Goal: Task Accomplishment & Management: Use online tool/utility

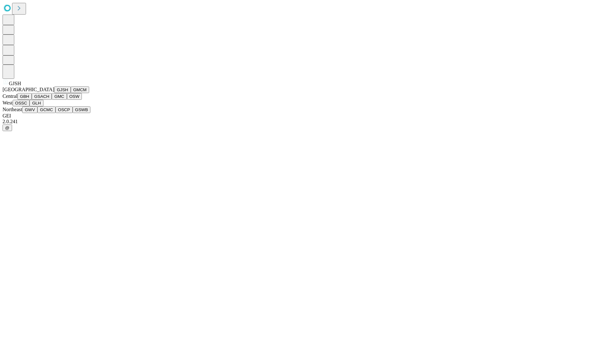
click at [54, 93] on button "GJSH" at bounding box center [62, 90] width 16 height 7
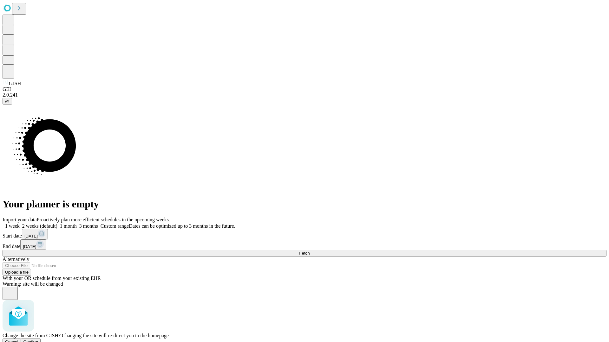
click at [38, 340] on span "Confirm" at bounding box center [30, 342] width 15 height 5
click at [57, 224] on label "2 weeks (default)" at bounding box center [39, 226] width 38 height 5
click at [310, 251] on span "Fetch" at bounding box center [304, 253] width 10 height 5
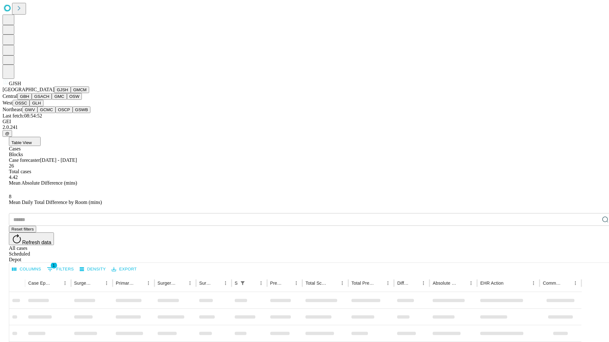
click at [71, 93] on button "GMCM" at bounding box center [80, 90] width 18 height 7
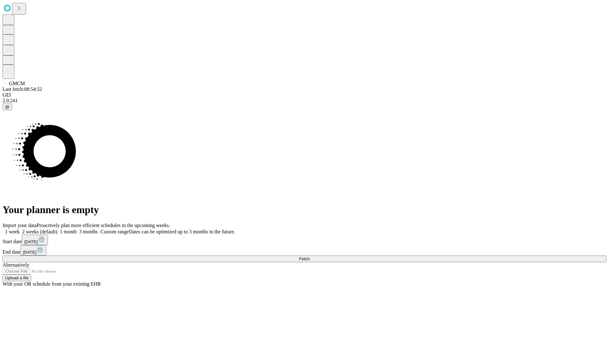
click at [57, 229] on label "2 weeks (default)" at bounding box center [39, 231] width 38 height 5
click at [310, 257] on span "Fetch" at bounding box center [304, 259] width 10 height 5
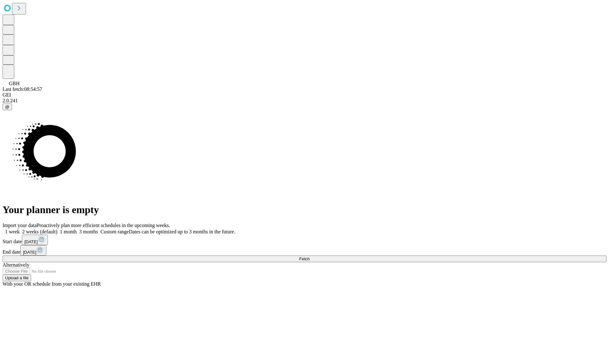
click at [57, 229] on label "2 weeks (default)" at bounding box center [39, 231] width 38 height 5
click at [310, 257] on span "Fetch" at bounding box center [304, 259] width 10 height 5
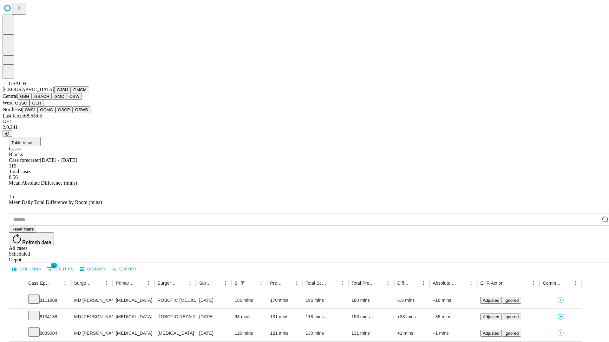
click at [52, 100] on button "GMC" at bounding box center [59, 96] width 15 height 7
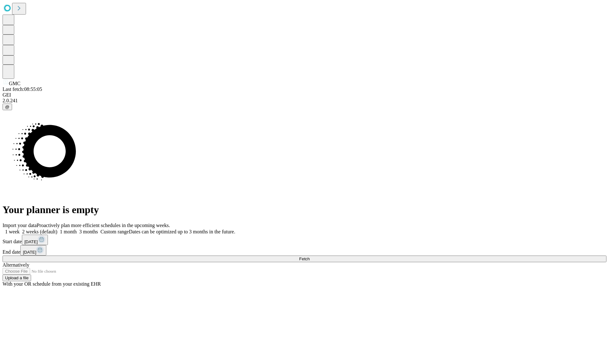
click at [57, 229] on label "2 weeks (default)" at bounding box center [39, 231] width 38 height 5
click at [310, 257] on span "Fetch" at bounding box center [304, 259] width 10 height 5
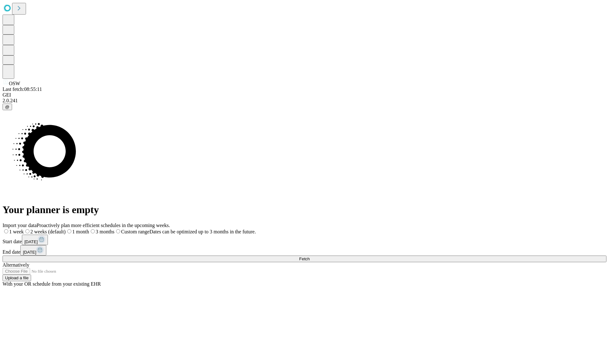
click at [66, 229] on label "2 weeks (default)" at bounding box center [45, 231] width 42 height 5
click at [310, 257] on span "Fetch" at bounding box center [304, 259] width 10 height 5
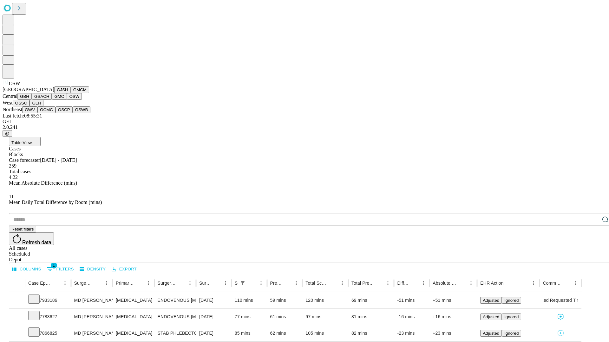
click at [30, 107] on button "OSSC" at bounding box center [21, 103] width 17 height 7
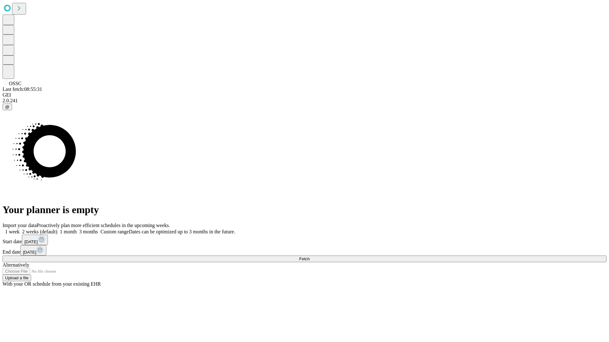
click at [57, 229] on label "2 weeks (default)" at bounding box center [39, 231] width 38 height 5
click at [310, 257] on span "Fetch" at bounding box center [304, 259] width 10 height 5
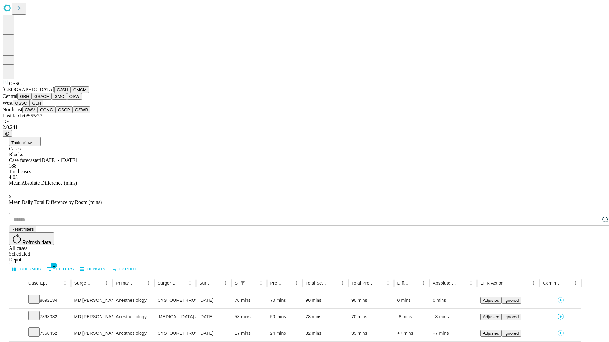
click at [43, 107] on button "GLH" at bounding box center [36, 103] width 14 height 7
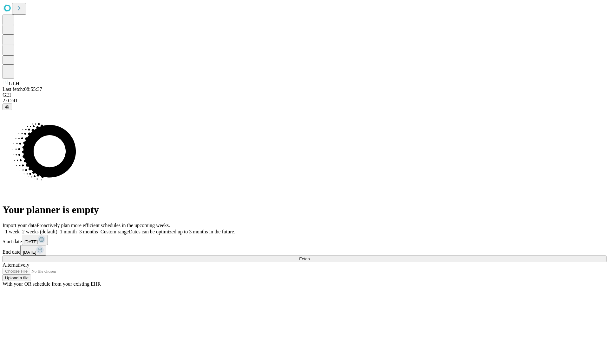
click at [57, 229] on label "2 weeks (default)" at bounding box center [39, 231] width 38 height 5
click at [310, 257] on span "Fetch" at bounding box center [304, 259] width 10 height 5
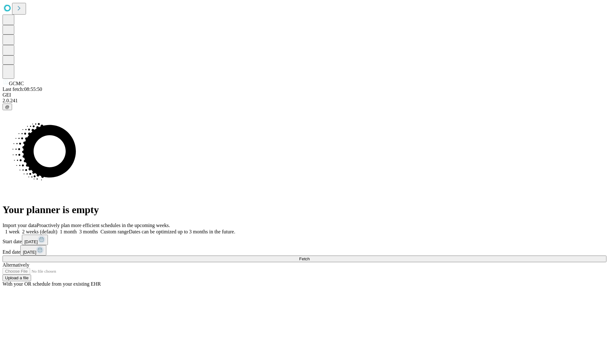
click at [57, 229] on label "2 weeks (default)" at bounding box center [39, 231] width 38 height 5
click at [310, 257] on span "Fetch" at bounding box center [304, 259] width 10 height 5
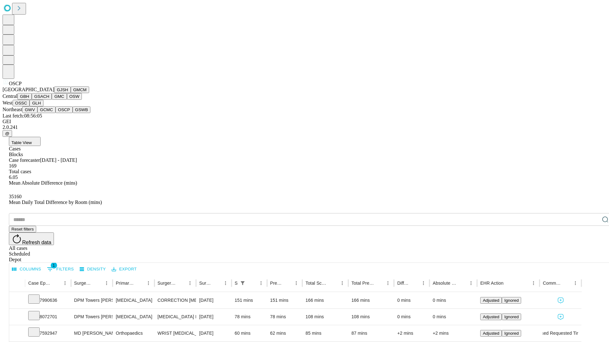
click at [73, 113] on button "GSWB" at bounding box center [82, 110] width 18 height 7
